Goal: Navigation & Orientation: Find specific page/section

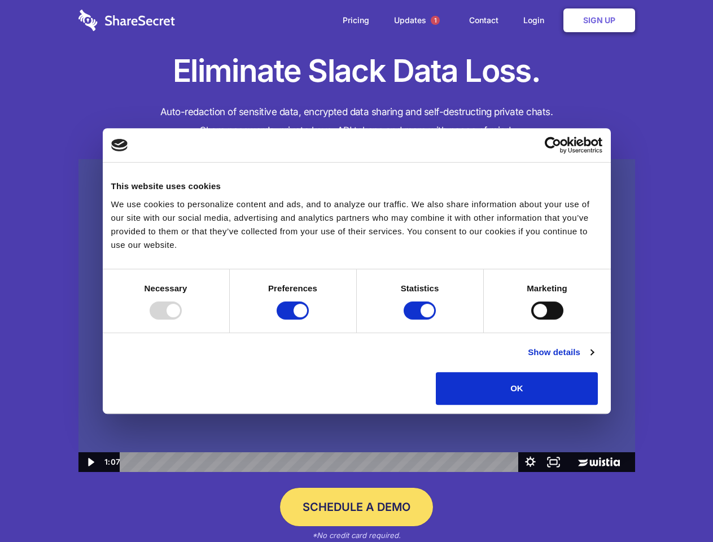
click at [356, 271] on img at bounding box center [356, 315] width 557 height 313
click at [182, 320] on div at bounding box center [166, 310] width 32 height 18
click at [309, 320] on input "Preferences" at bounding box center [293, 310] width 32 height 18
checkbox input "false"
click at [421, 320] on input "Statistics" at bounding box center [420, 310] width 32 height 18
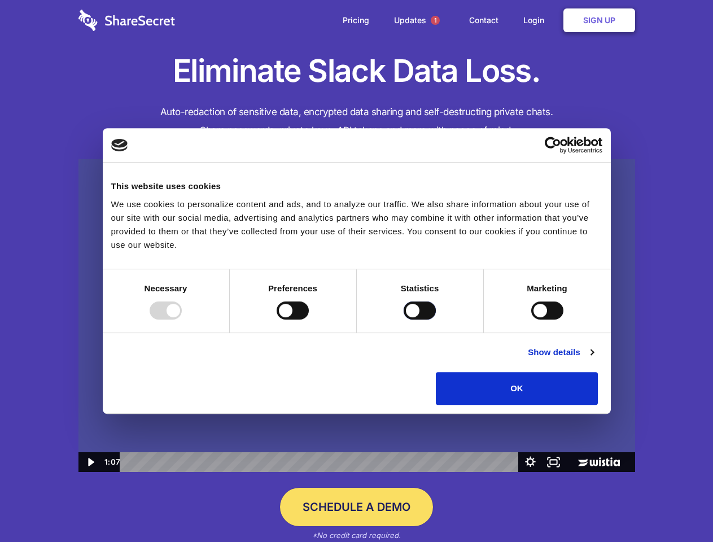
checkbox input "false"
click at [531, 320] on input "Marketing" at bounding box center [547, 310] width 32 height 18
checkbox input "true"
click at [593, 359] on link "Show details" at bounding box center [560, 353] width 65 height 14
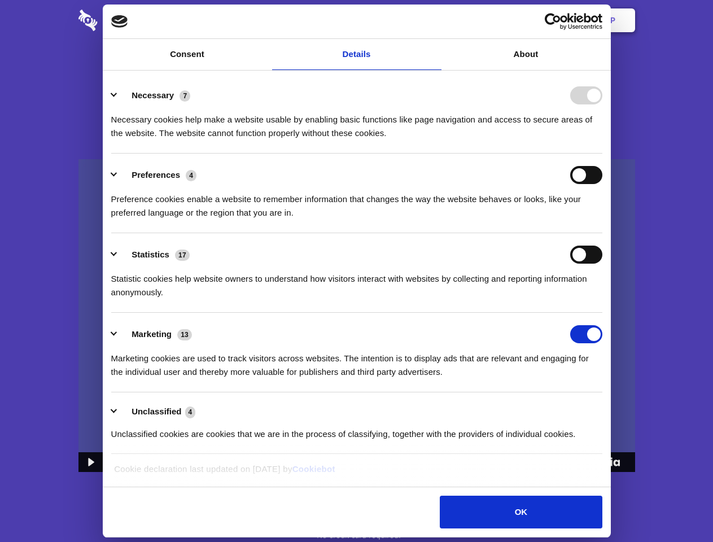
click at [602, 154] on li "Necessary 7 Necessary cookies help make a website usable by enabling basic func…" at bounding box center [356, 114] width 491 height 80
click at [435, 20] on span "1" at bounding box center [435, 20] width 9 height 9
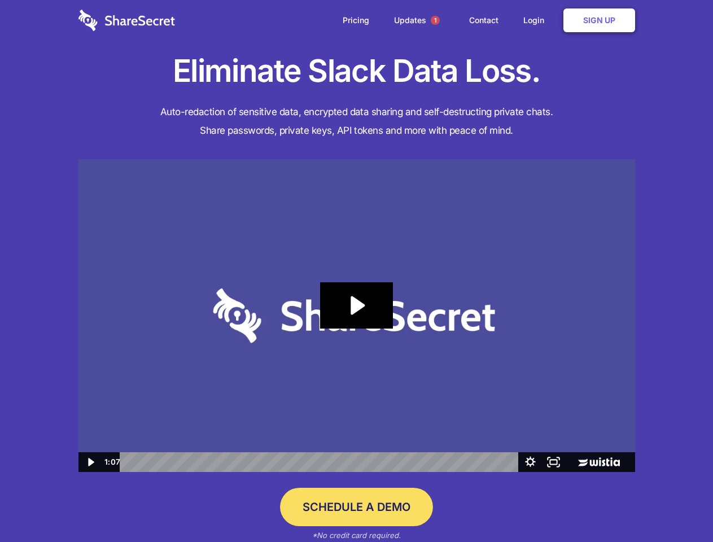
click at [357, 316] on icon "Play Video: Sharesecret Slack Extension" at bounding box center [356, 305] width 72 height 46
